Goal: Task Accomplishment & Management: Use online tool/utility

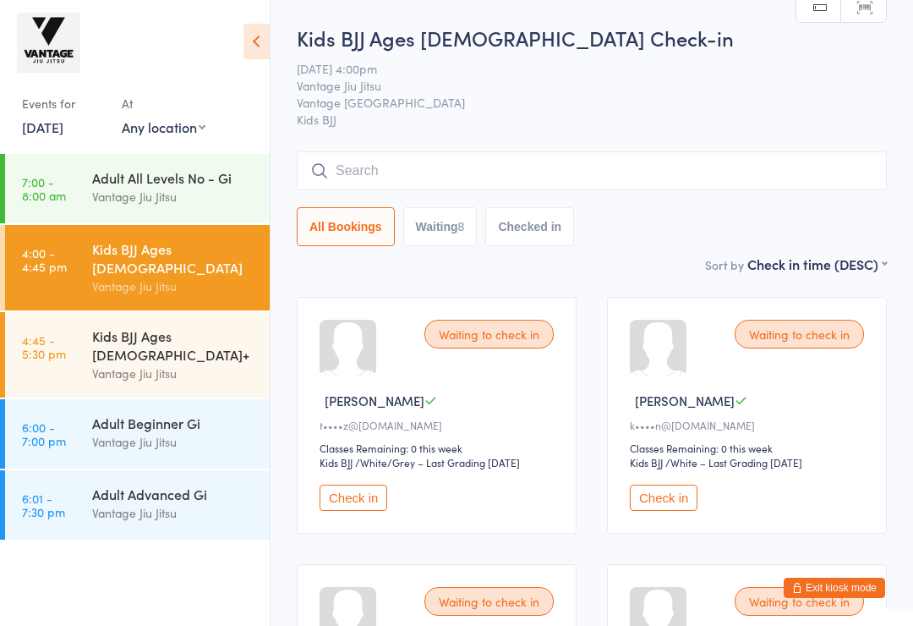
click at [562, 111] on span "Kids BJJ" at bounding box center [592, 119] width 590 height 17
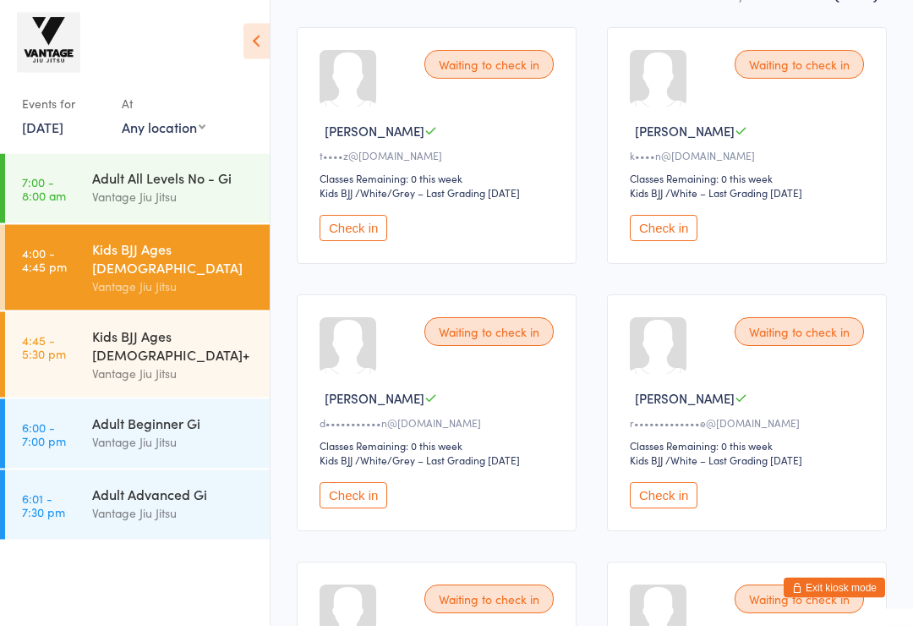
scroll to position [270, 0]
click at [355, 506] on button "Check in" at bounding box center [354, 495] width 68 height 26
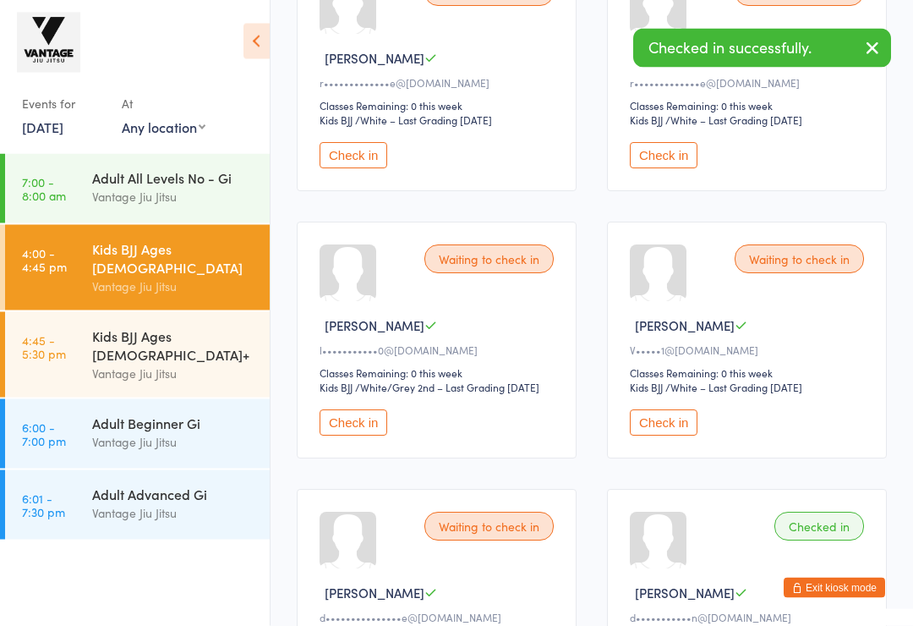
scroll to position [611, 0]
click at [334, 435] on button "Check in" at bounding box center [354, 422] width 68 height 26
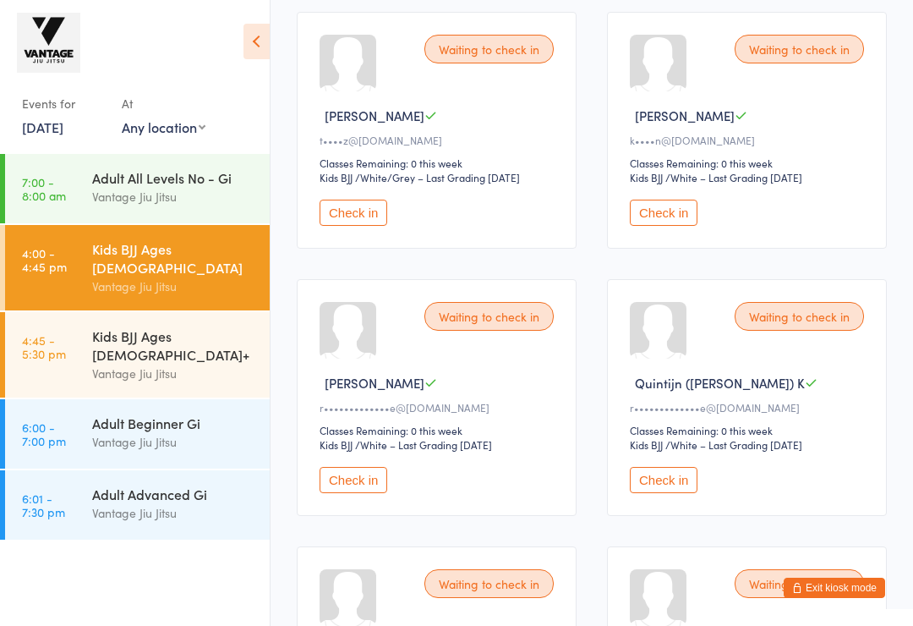
scroll to position [279, 0]
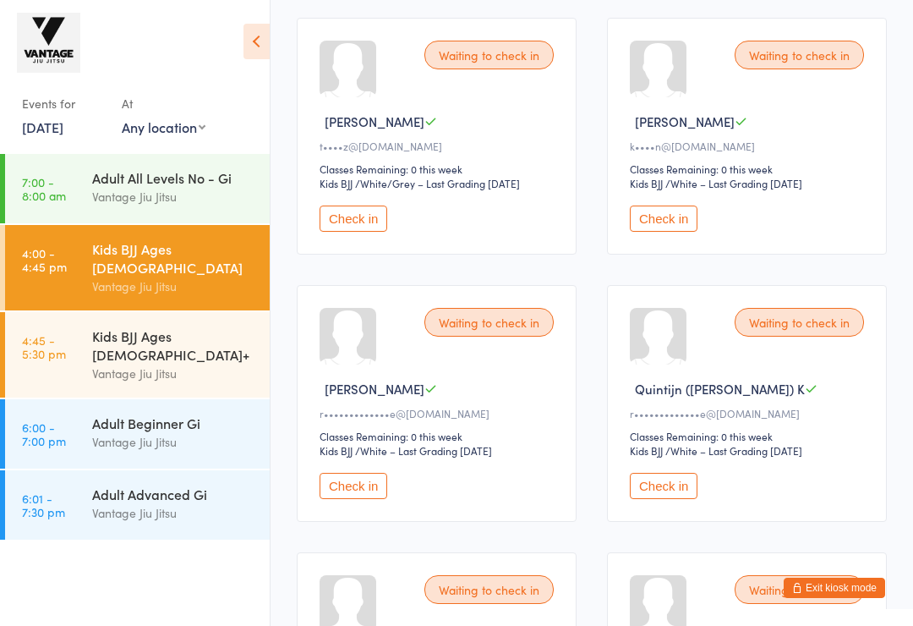
click at [683, 499] on button "Check in" at bounding box center [664, 486] width 68 height 26
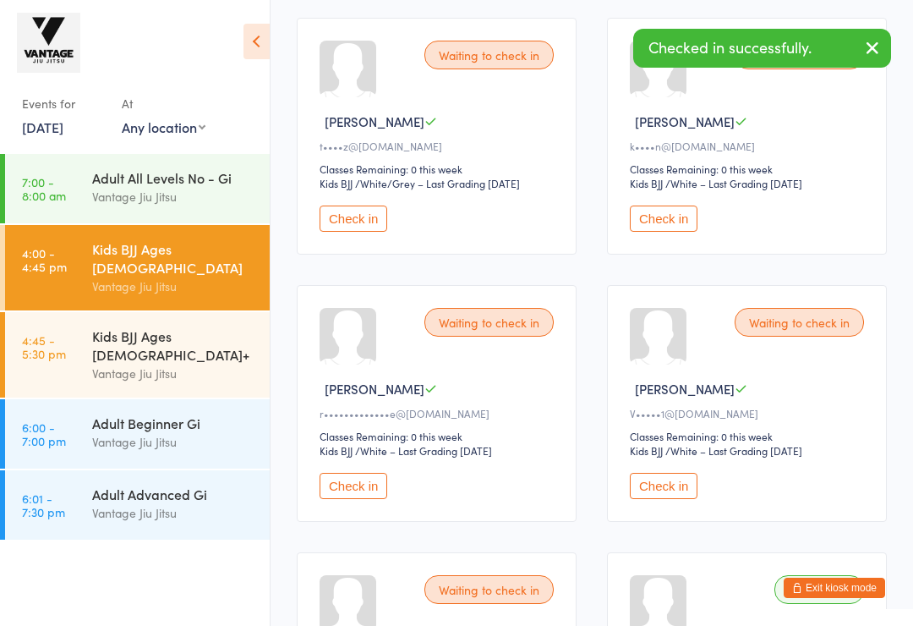
click at [381, 499] on button "Check in" at bounding box center [354, 486] width 68 height 26
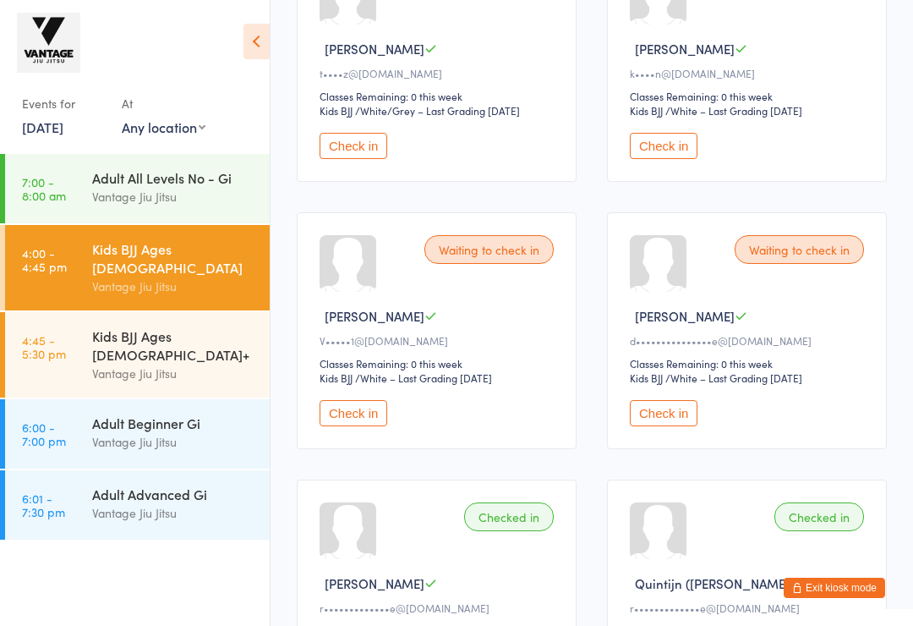
scroll to position [384, 0]
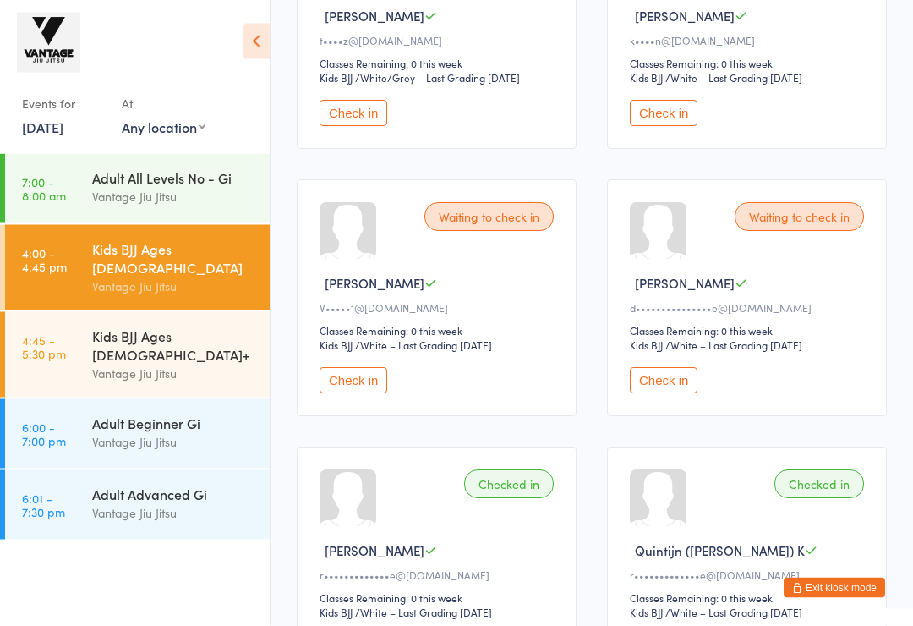
click at [370, 394] on button "Check in" at bounding box center [354, 381] width 68 height 26
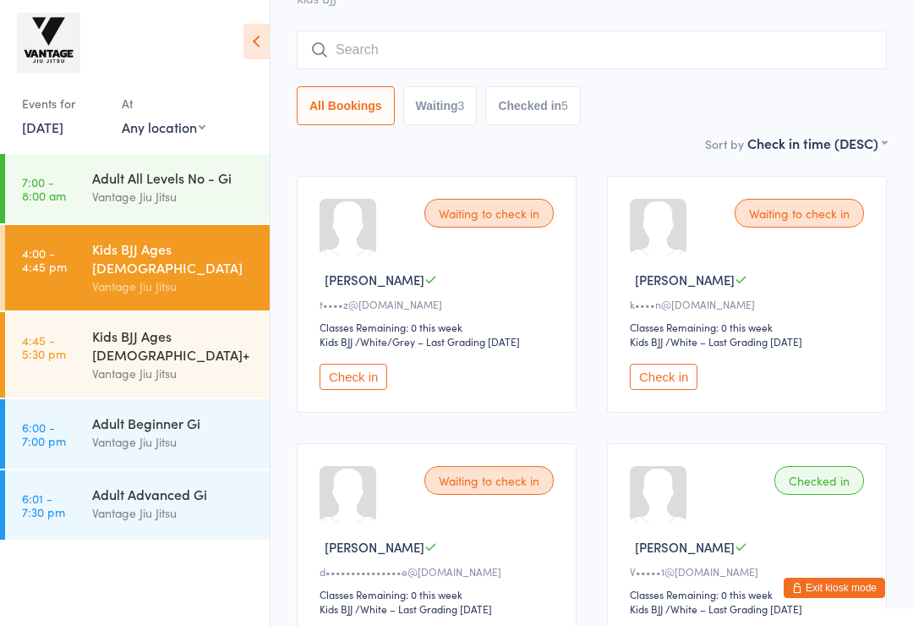
scroll to position [120, 0]
click at [666, 391] on button "Check in" at bounding box center [664, 378] width 68 height 26
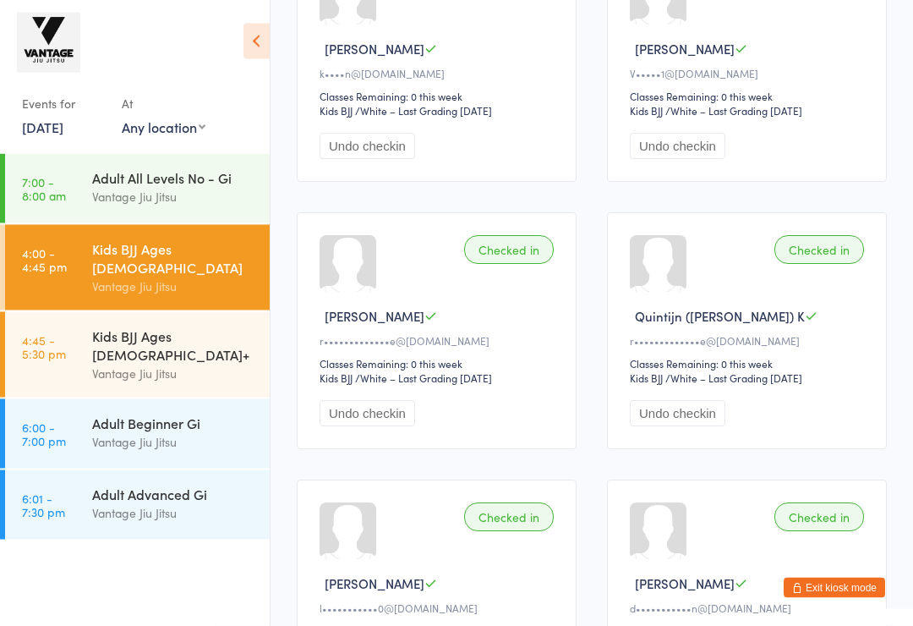
scroll to position [856, 0]
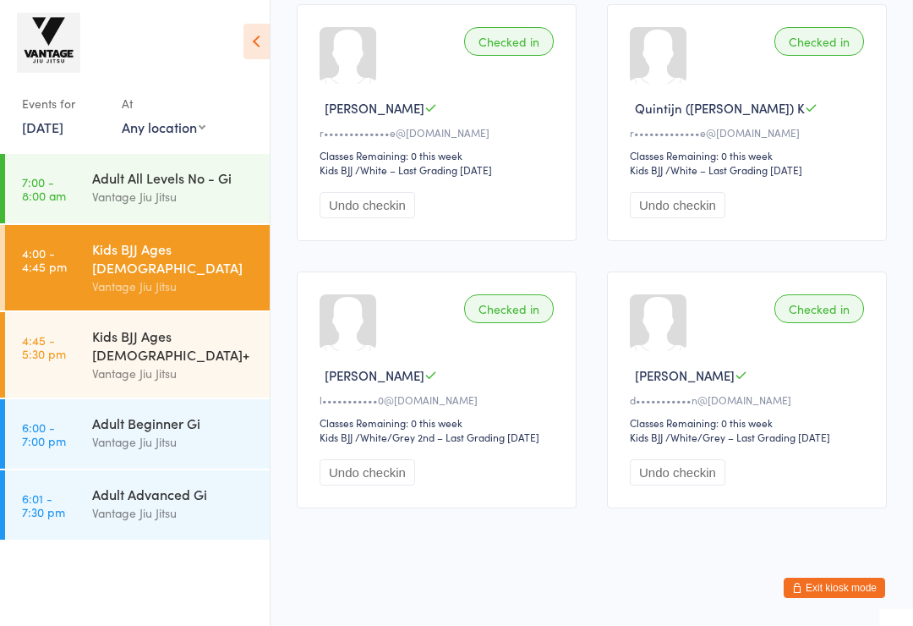
click at [91, 320] on link "4:45 - 5:30 pm Kids BJJ Ages [DEMOGRAPHIC_DATA]+ Vantage [PERSON_NAME]" at bounding box center [137, 354] width 265 height 85
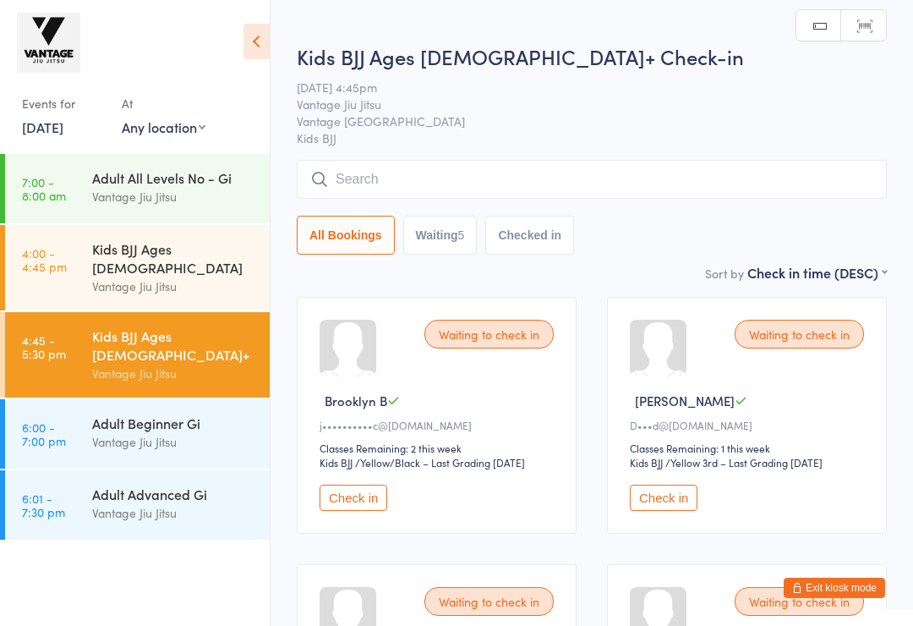
click at [83, 254] on link "4:00 - 4:45 pm Kids BJJ Ages [DEMOGRAPHIC_DATA] Vantage [PERSON_NAME]" at bounding box center [137, 267] width 265 height 85
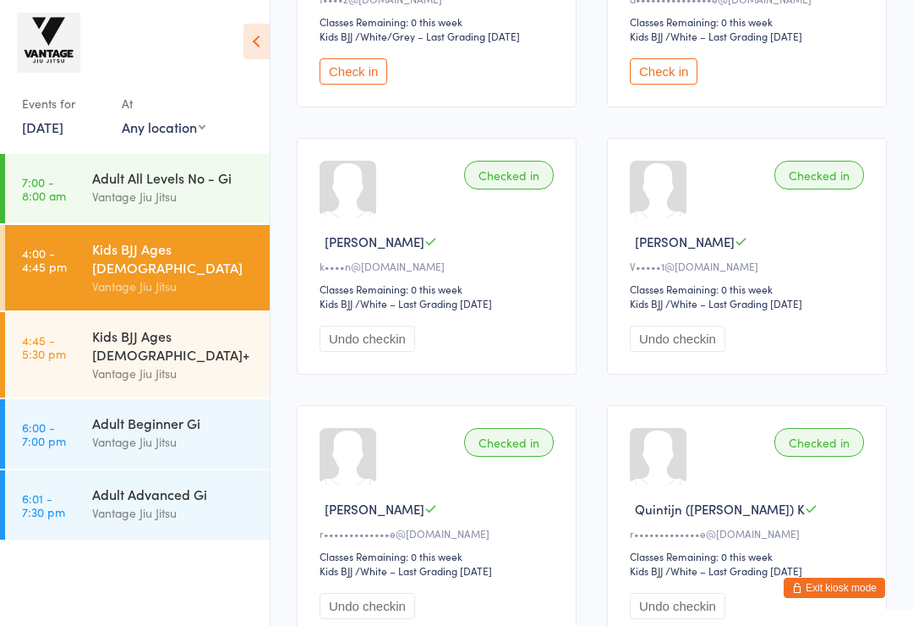
scroll to position [420, 0]
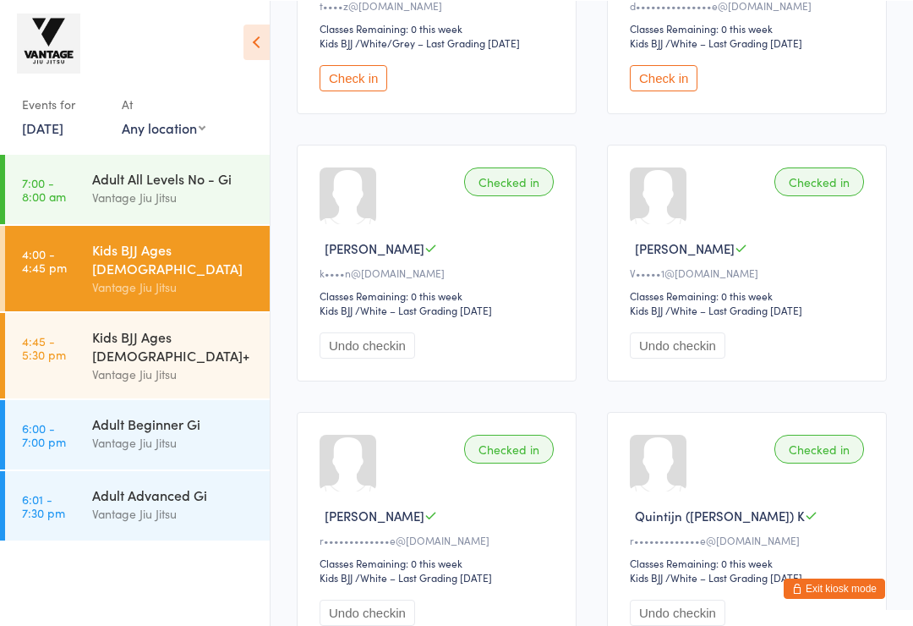
click at [83, 325] on link "4:45 - 5:30 pm Kids BJJ Ages [DEMOGRAPHIC_DATA]+ Vantage [PERSON_NAME]" at bounding box center [137, 354] width 265 height 85
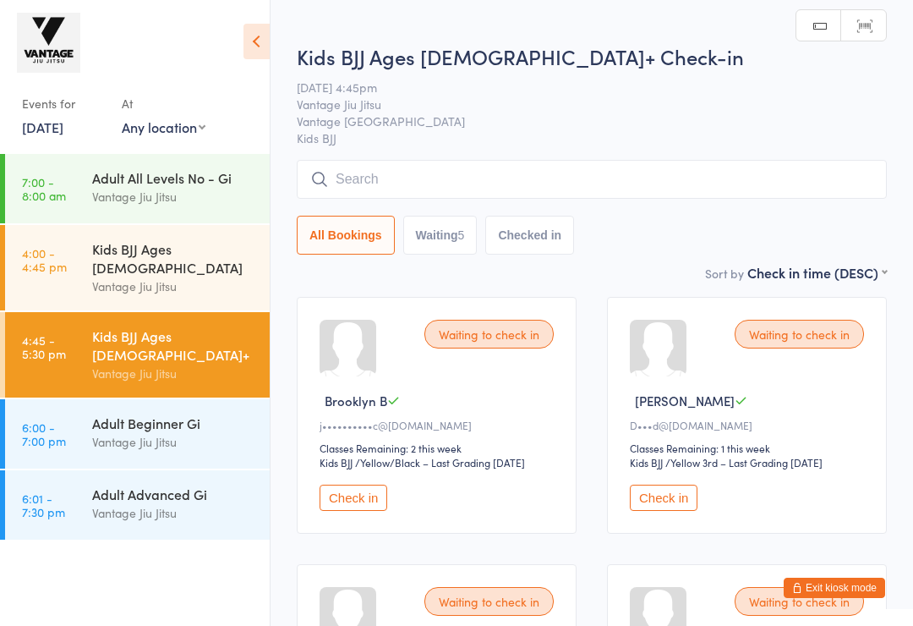
click at [111, 254] on div "Kids BJJ Ages [DEMOGRAPHIC_DATA]" at bounding box center [173, 257] width 163 height 37
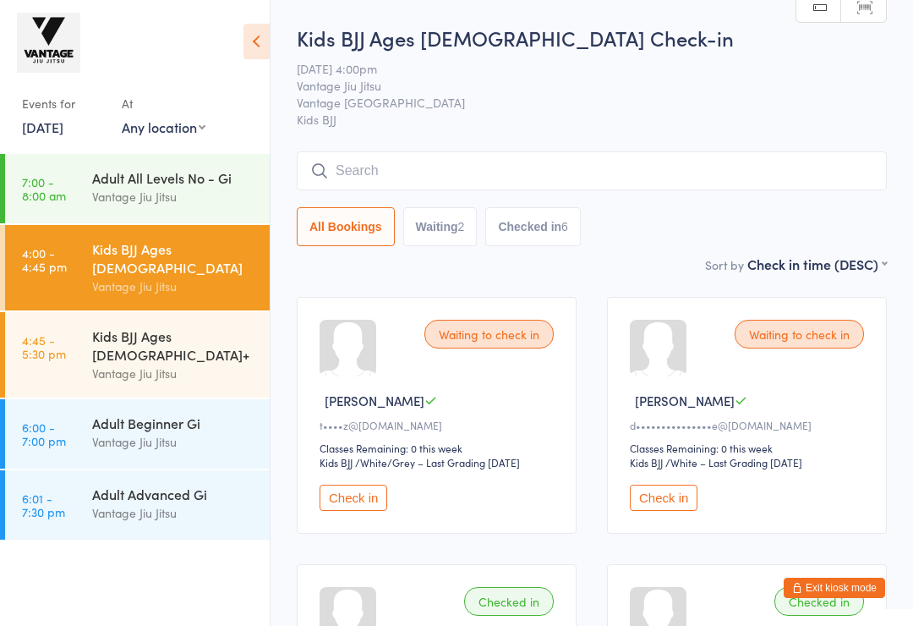
click at [96, 364] on div "Vantage Jiu Jitsu" at bounding box center [173, 373] width 163 height 19
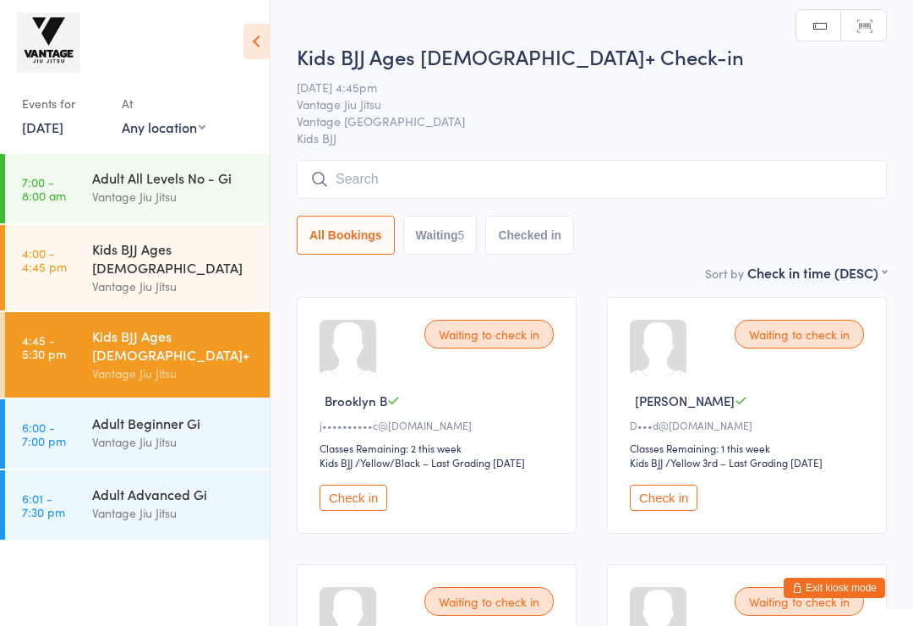
click at [135, 277] on div "Vantage Jiu Jitsu" at bounding box center [173, 286] width 163 height 19
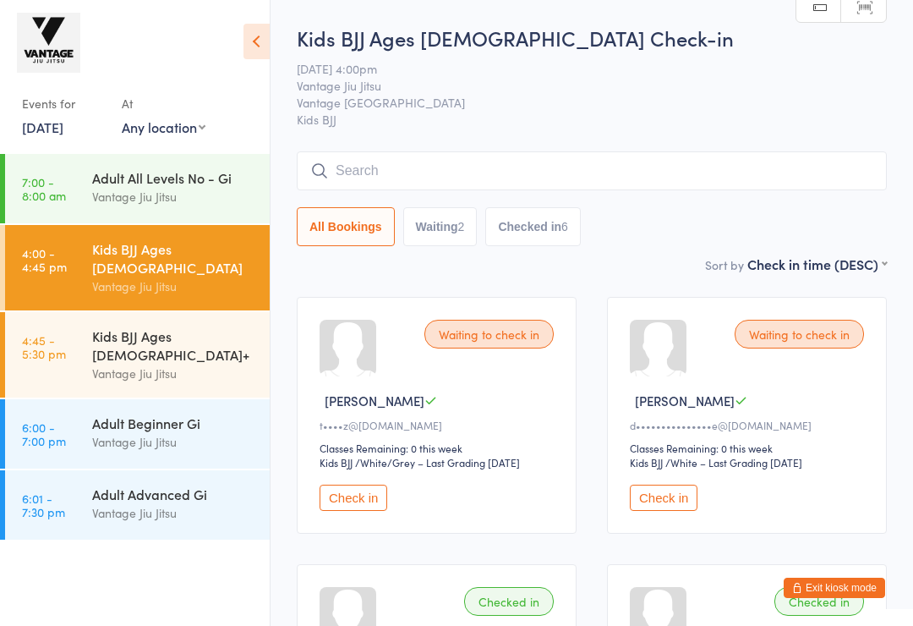
click at [89, 332] on link "4:45 - 5:30 pm Kids BJJ Ages [DEMOGRAPHIC_DATA]+ Vantage [PERSON_NAME]" at bounding box center [137, 354] width 265 height 85
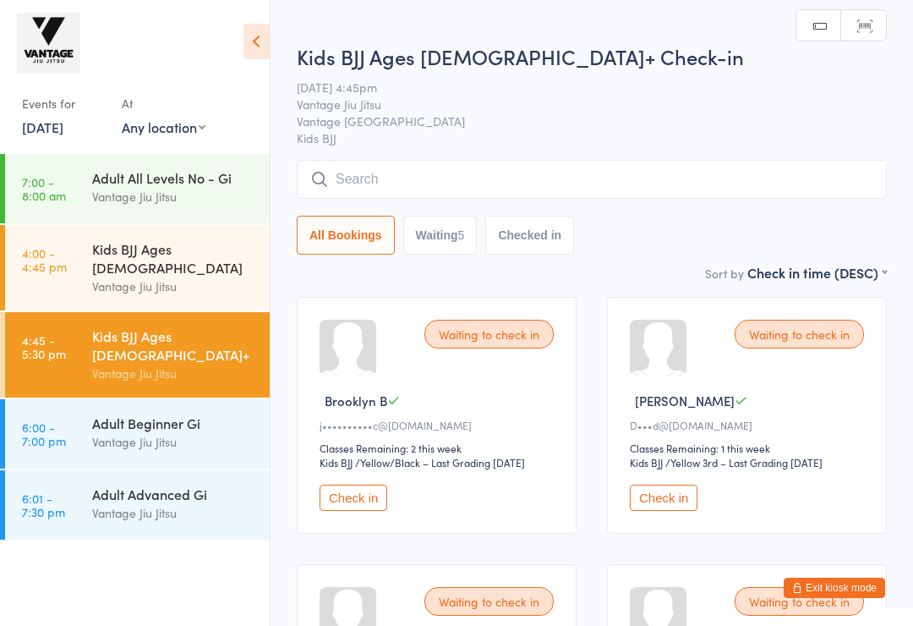
click at [121, 277] on div "Vantage Jiu Jitsu" at bounding box center [173, 286] width 163 height 19
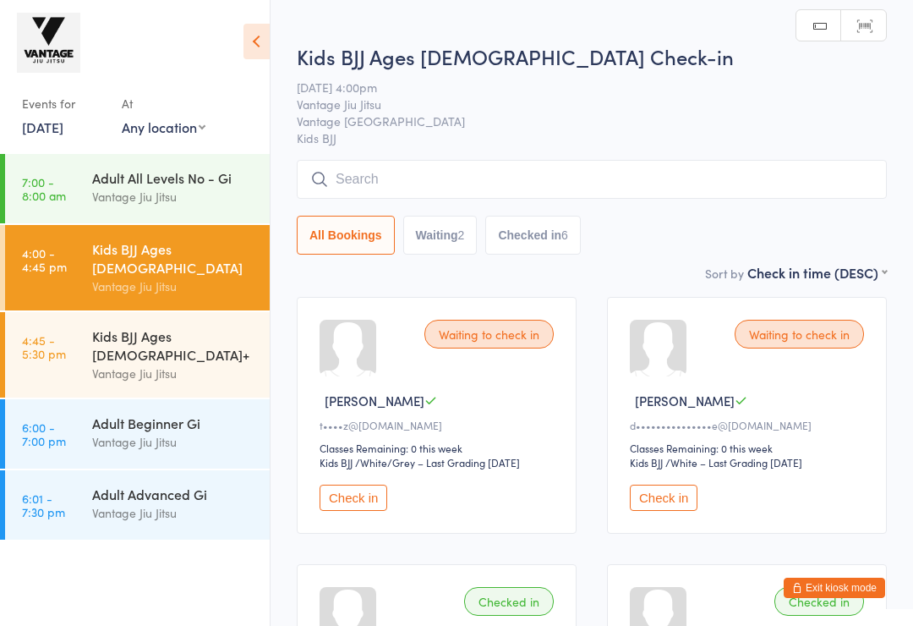
click at [112, 326] on div "Kids BJJ Ages [DEMOGRAPHIC_DATA]+" at bounding box center [173, 344] width 163 height 37
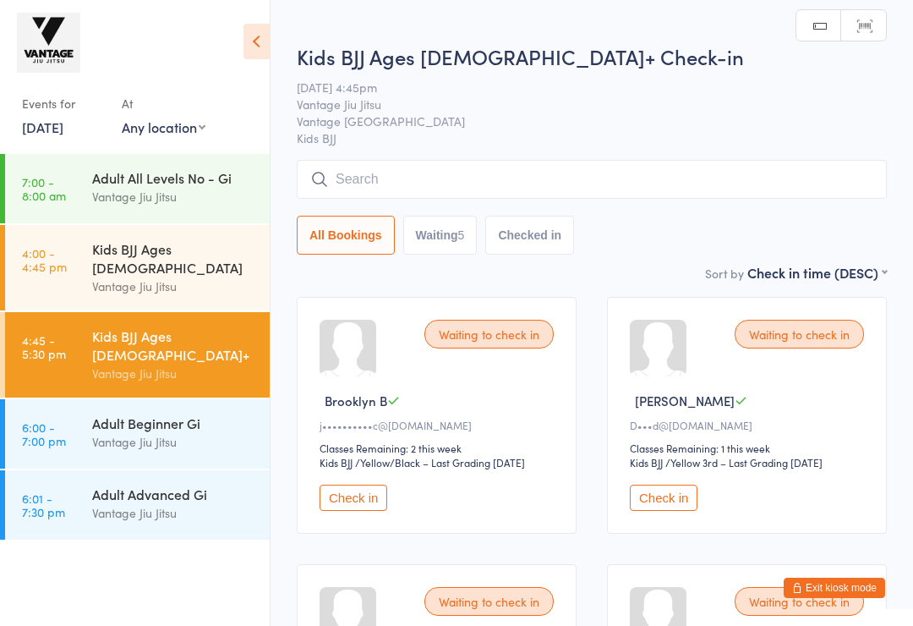
click at [132, 277] on div "Vantage Jiu Jitsu" at bounding box center [173, 286] width 163 height 19
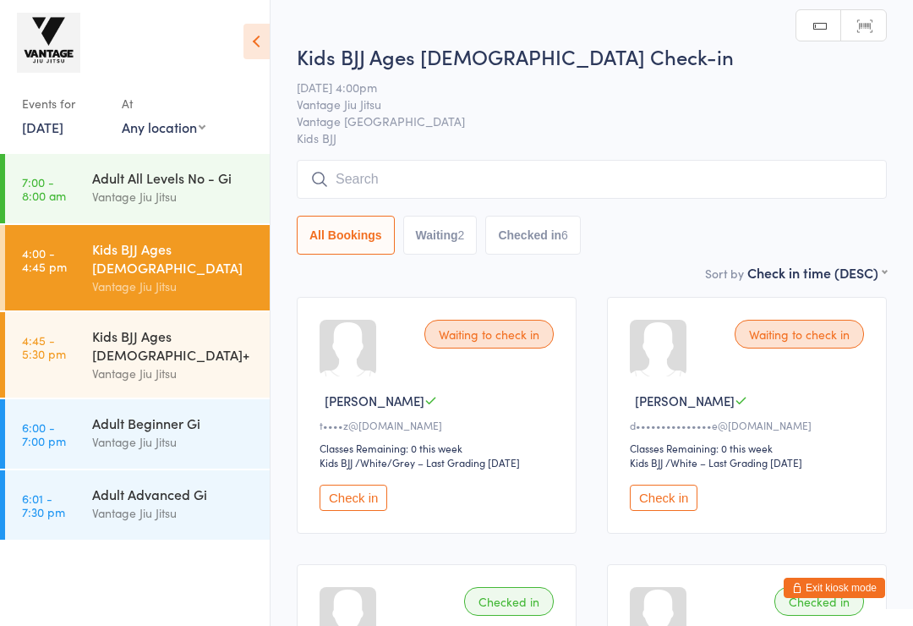
click at [118, 326] on div "Kids BJJ Ages [DEMOGRAPHIC_DATA]+" at bounding box center [173, 344] width 163 height 37
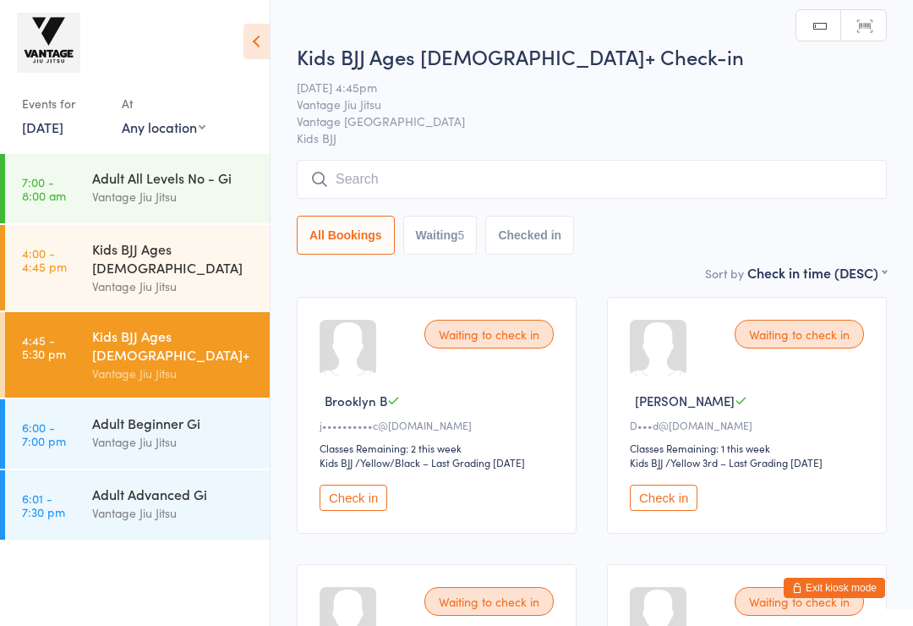
click at [130, 277] on div "Vantage Jiu Jitsu" at bounding box center [173, 286] width 163 height 19
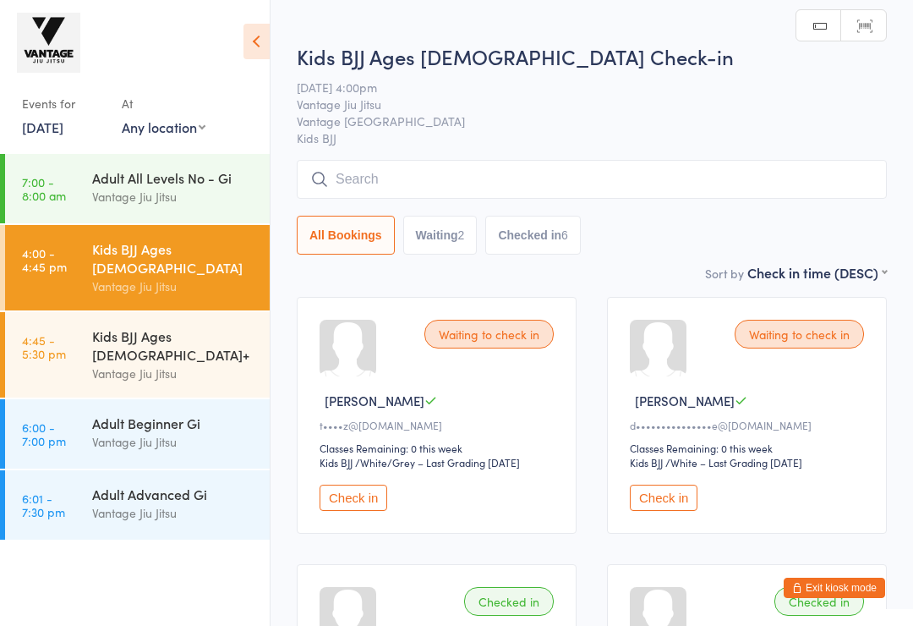
click at [121, 327] on div "Kids BJJ Ages [DEMOGRAPHIC_DATA]+" at bounding box center [173, 344] width 163 height 37
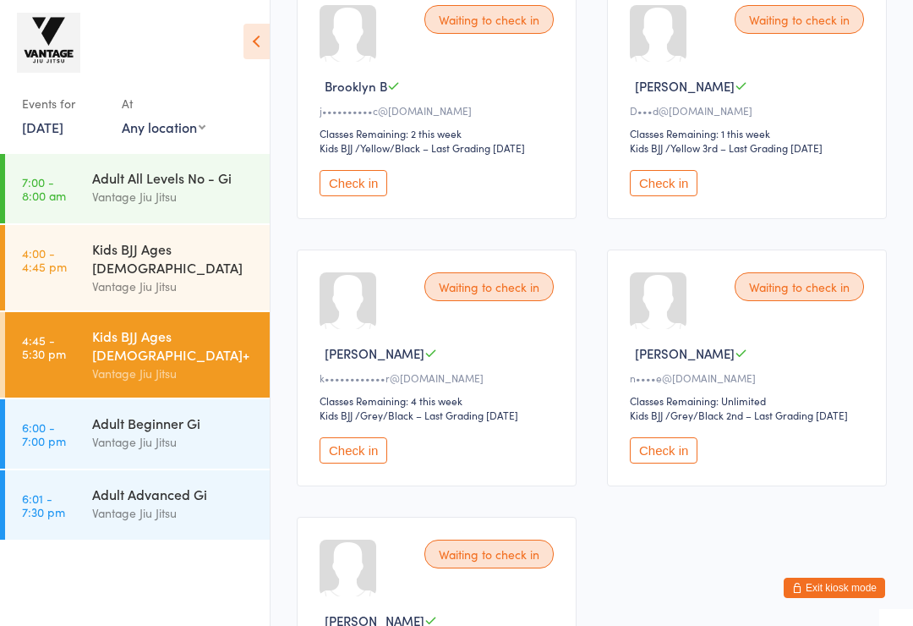
scroll to position [314, 0]
click at [107, 277] on div "Vantage Jiu Jitsu" at bounding box center [173, 286] width 163 height 19
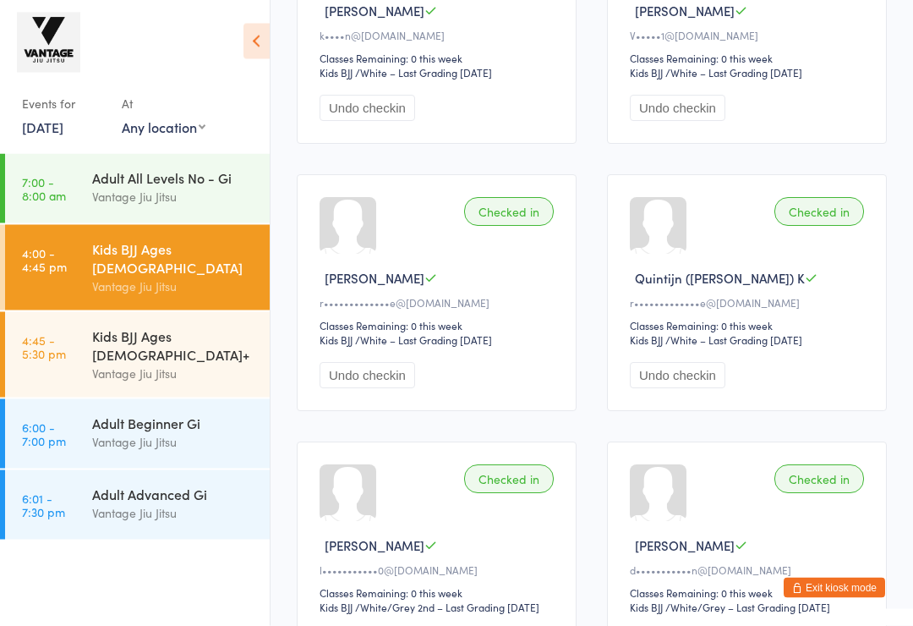
scroll to position [664, 0]
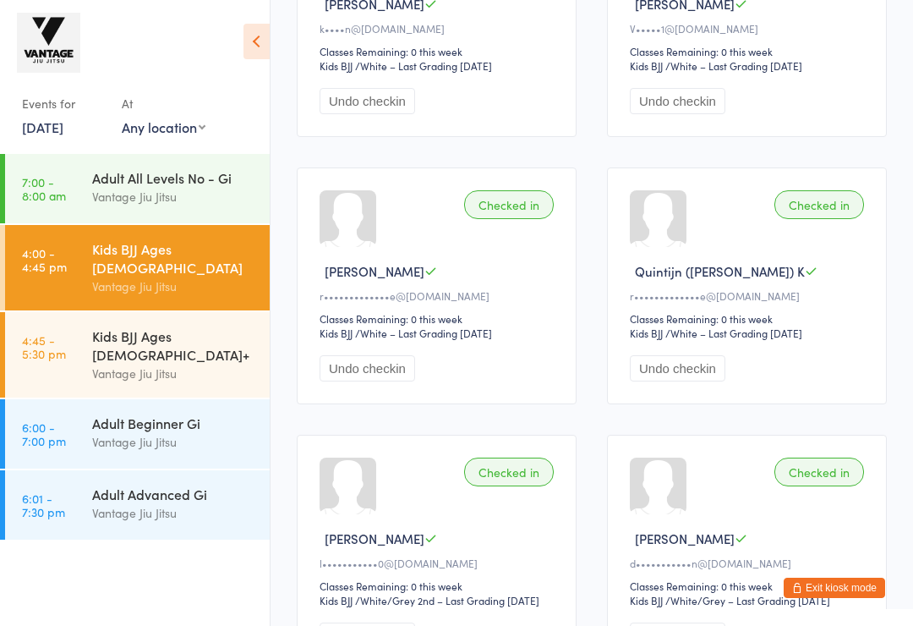
click at [119, 327] on div "Kids BJJ Ages [DEMOGRAPHIC_DATA]+" at bounding box center [173, 344] width 163 height 37
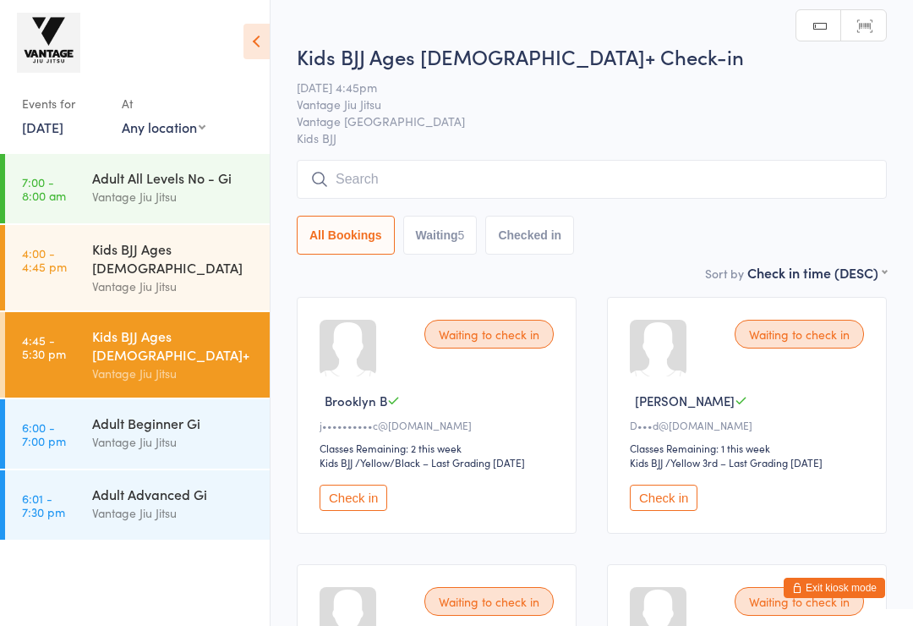
click at [88, 259] on link "4:00 - 4:45 pm Kids BJJ Ages [DEMOGRAPHIC_DATA] Vantage [PERSON_NAME]" at bounding box center [137, 267] width 265 height 85
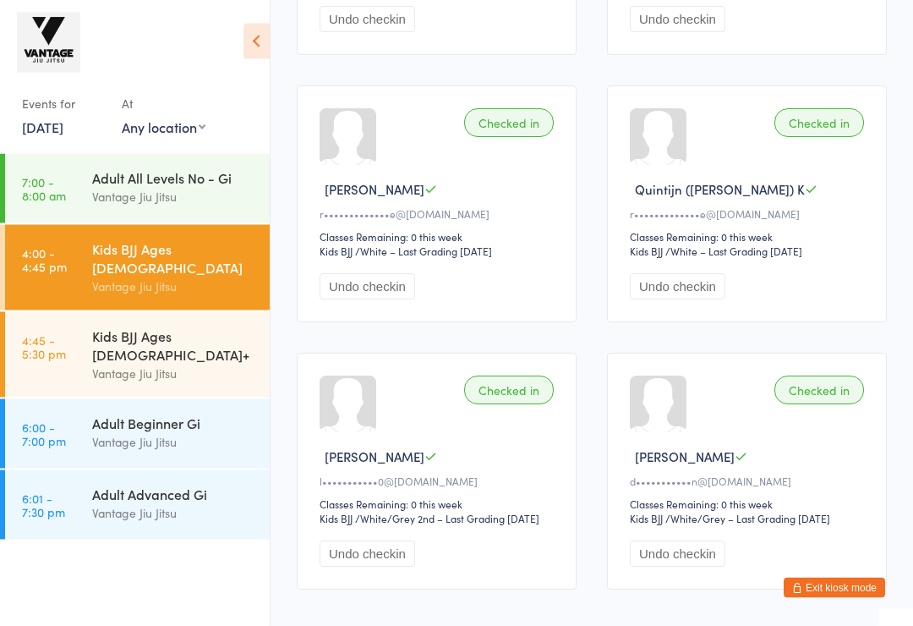
scroll to position [772, 0]
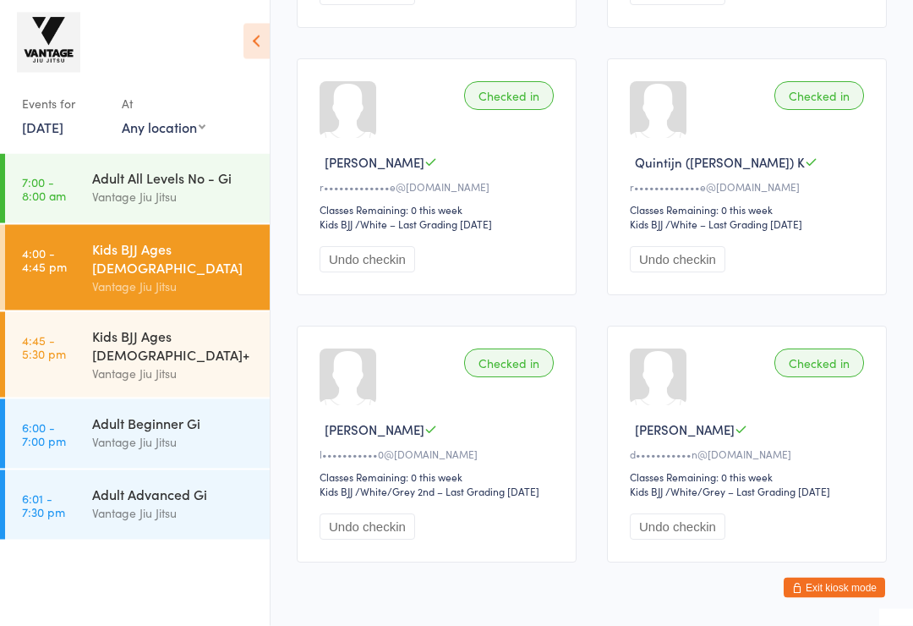
click at [112, 326] on div "Kids BJJ Ages [DEMOGRAPHIC_DATA]+" at bounding box center [173, 344] width 163 height 37
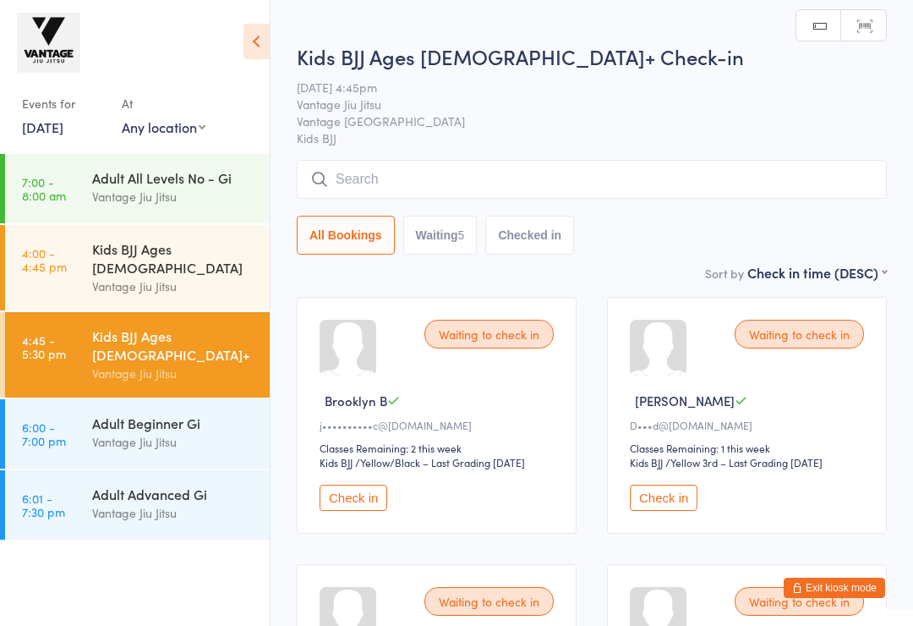
click at [118, 277] on div "Vantage Jiu Jitsu" at bounding box center [173, 286] width 163 height 19
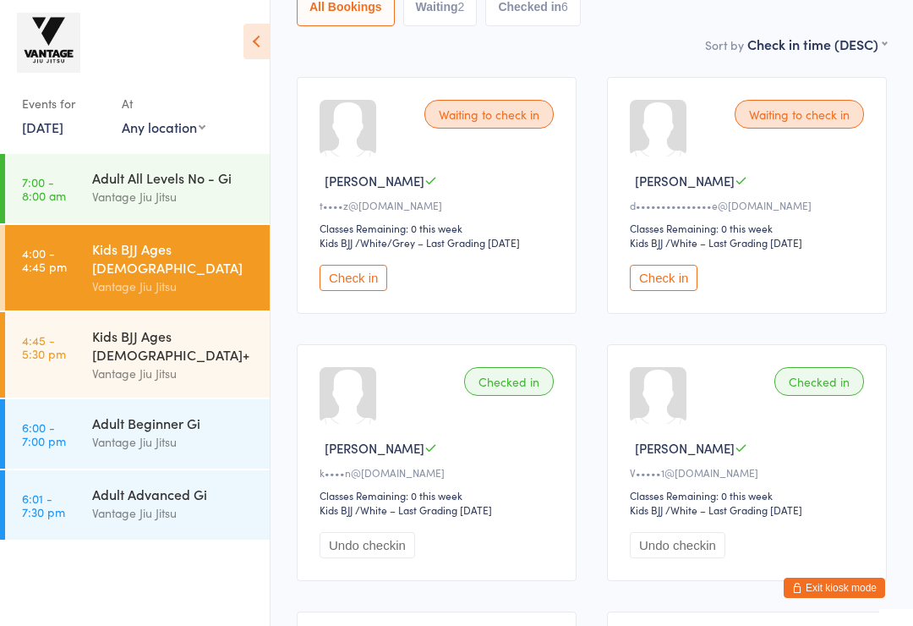
scroll to position [219, 0]
click at [96, 327] on div "Kids BJJ Ages [DEMOGRAPHIC_DATA]+" at bounding box center [173, 344] width 163 height 37
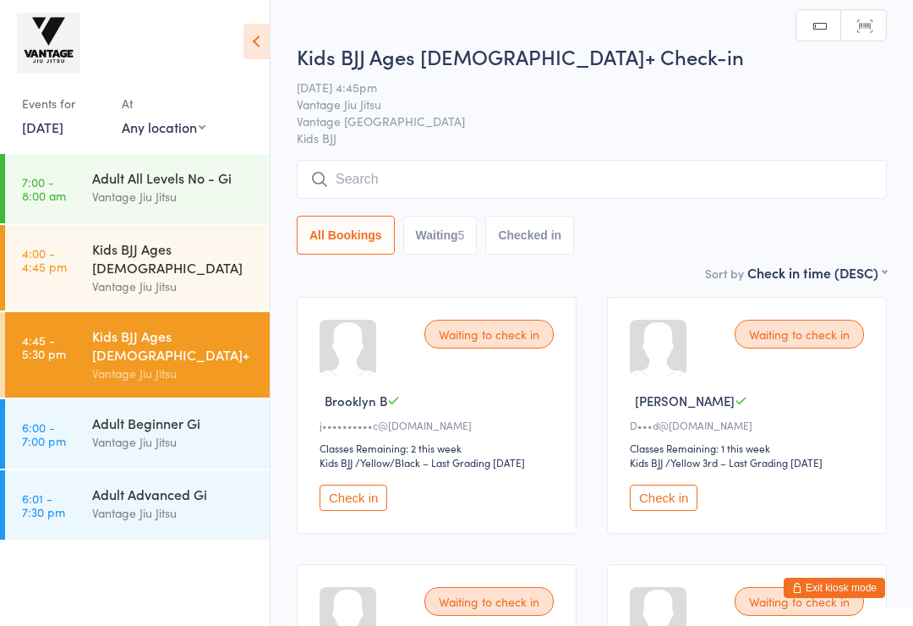
click at [94, 256] on div "Kids BJJ Ages [DEMOGRAPHIC_DATA]" at bounding box center [173, 257] width 163 height 37
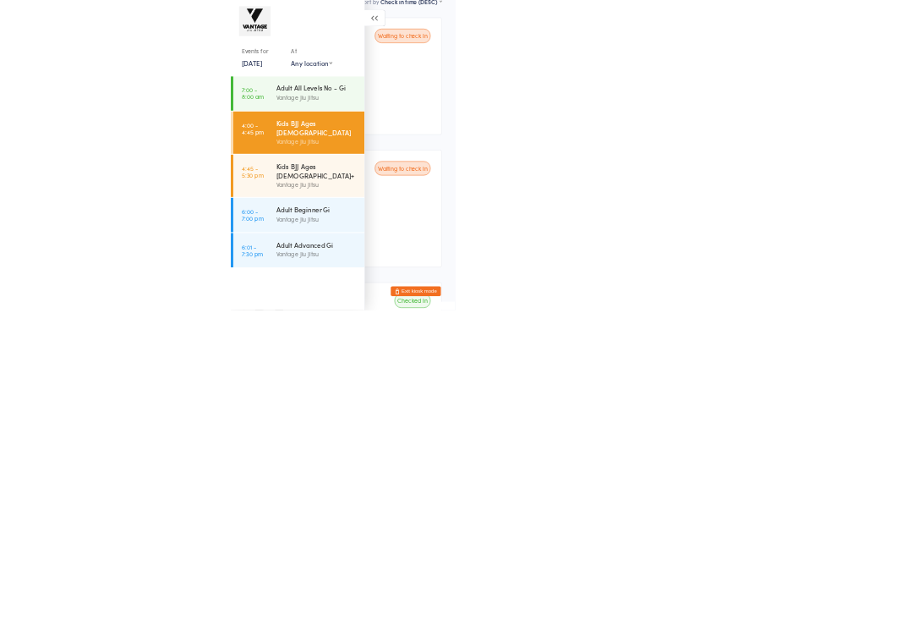
scroll to position [19, 0]
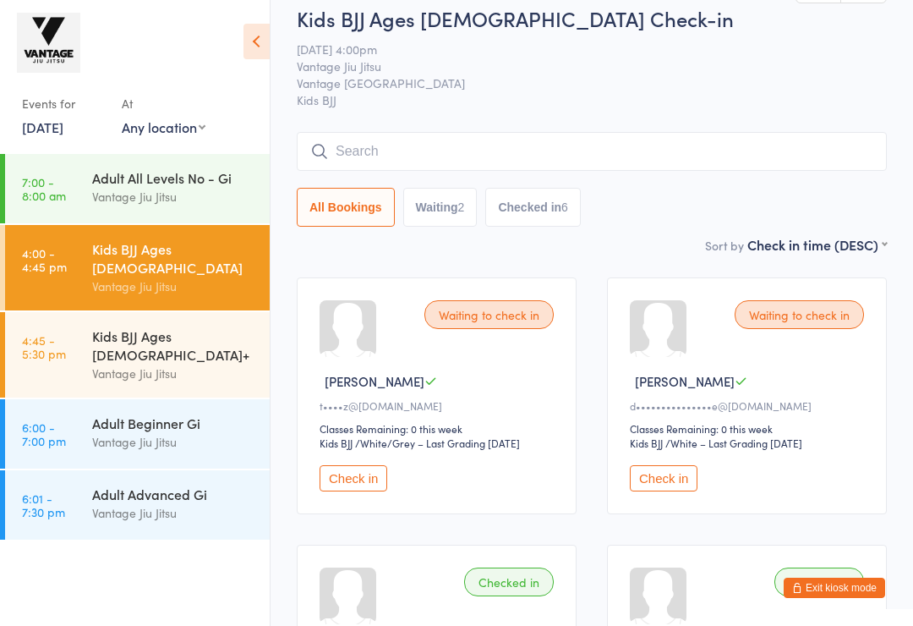
click at [261, 48] on icon at bounding box center [257, 42] width 26 height 36
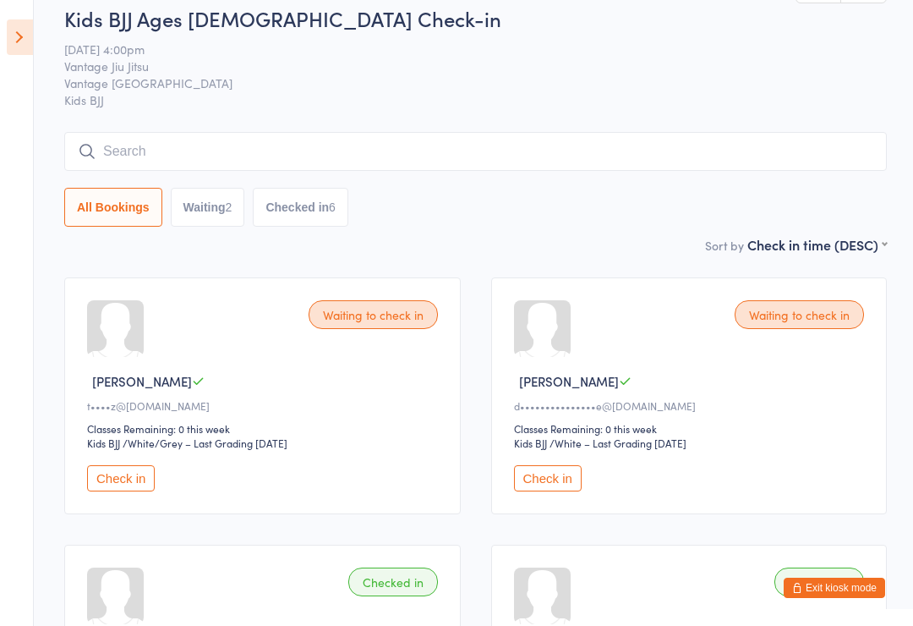
click at [3, 41] on aside "Events for [DATE] D Oct, YYYY [DATE] Sun Mon Tue Wed Thu Fri Sat 40 28 29 30 01…" at bounding box center [17, 313] width 34 height 626
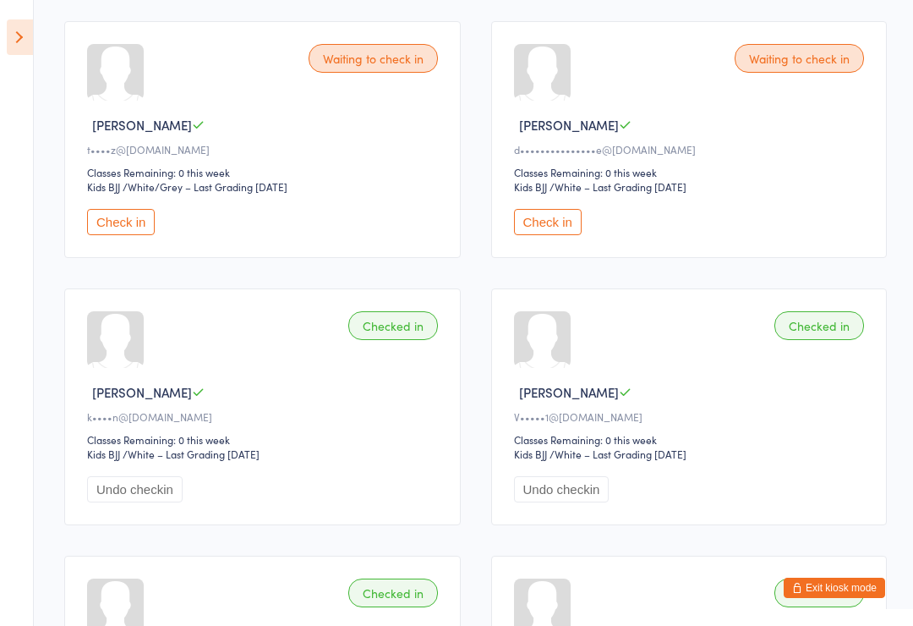
scroll to position [266, 0]
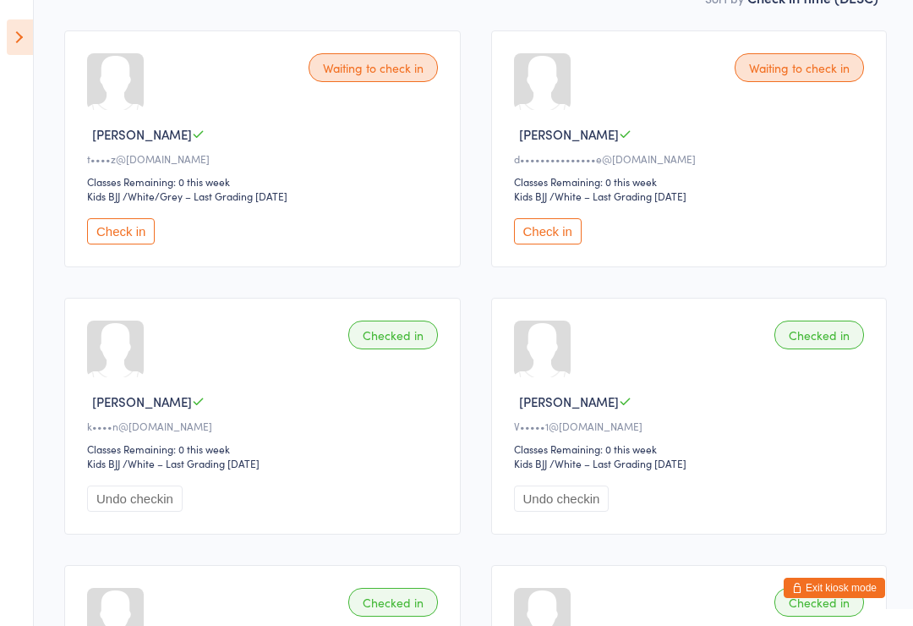
click at [120, 233] on button "Check in" at bounding box center [121, 231] width 68 height 26
